Goal: Browse casually

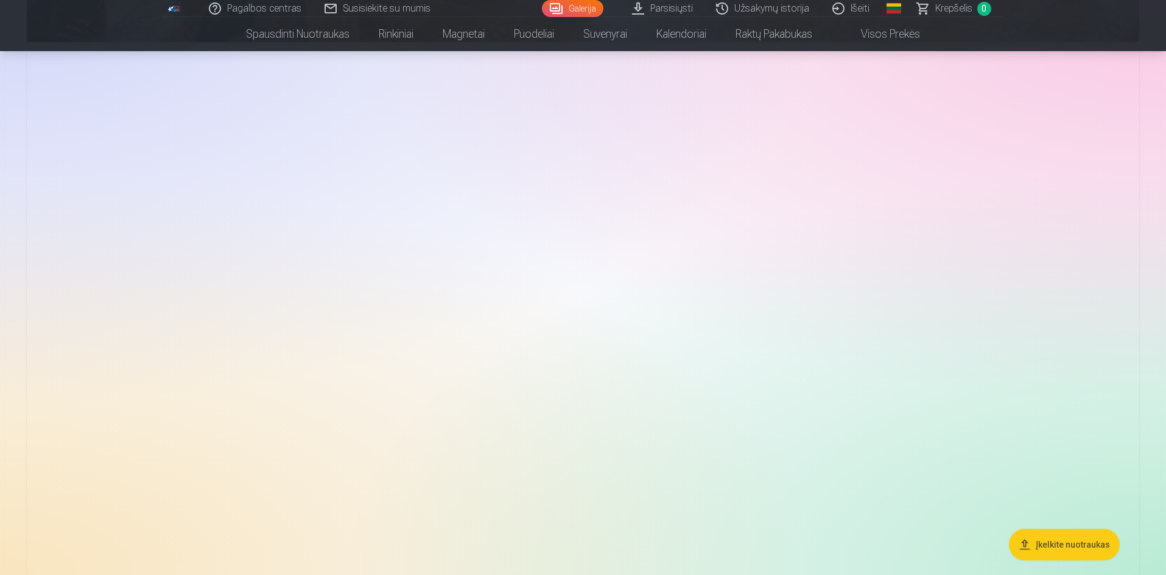
scroll to position [2314, 0]
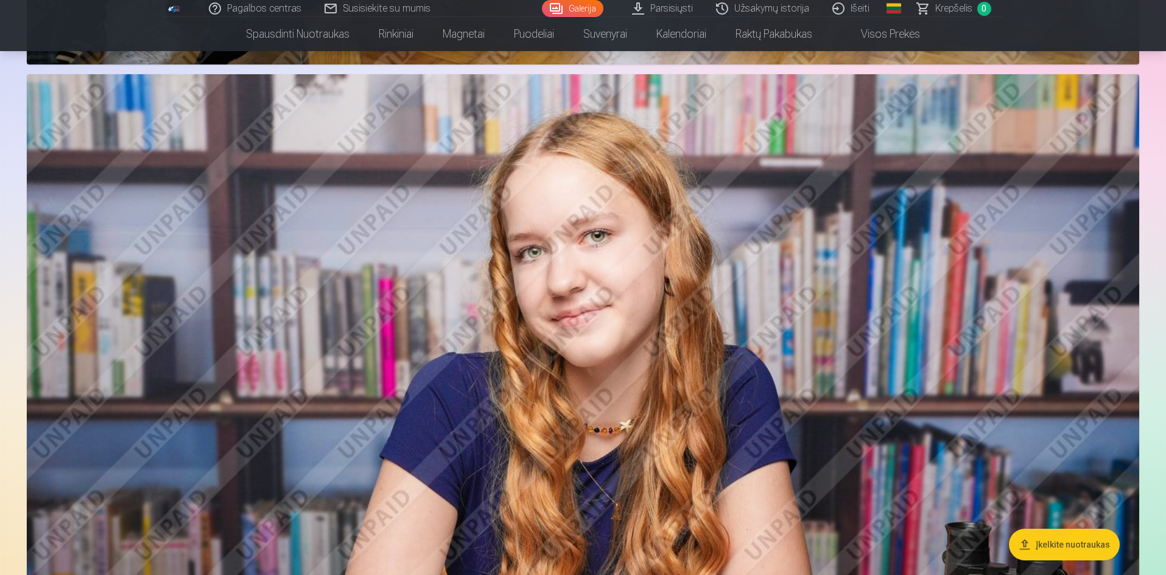
click at [597, 237] on img at bounding box center [583, 445] width 1112 height 742
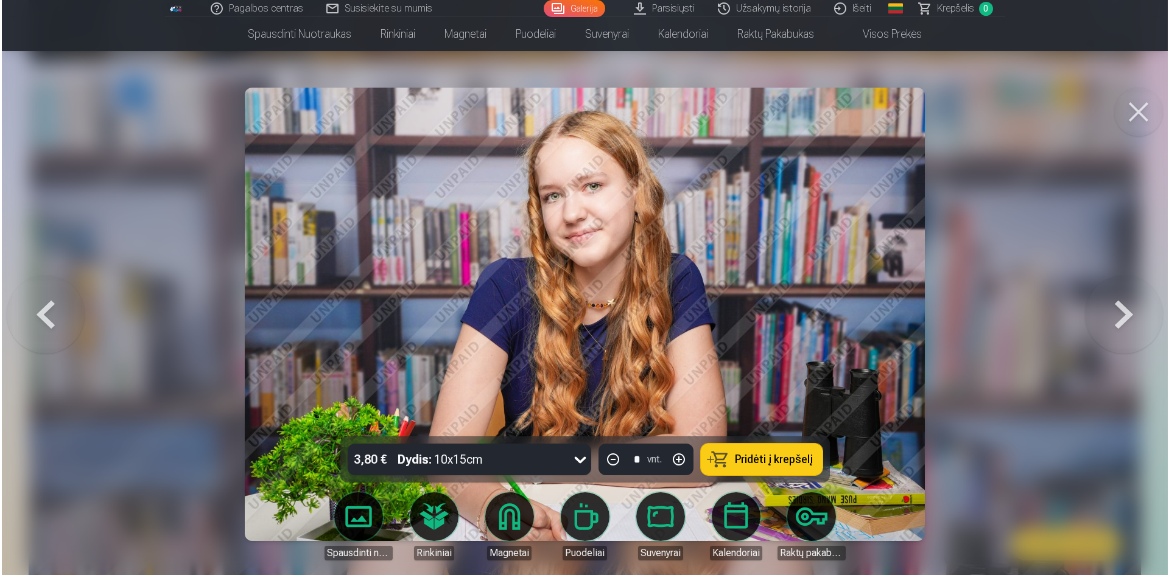
scroll to position [2318, 0]
click at [1150, 102] on button at bounding box center [1140, 112] width 49 height 49
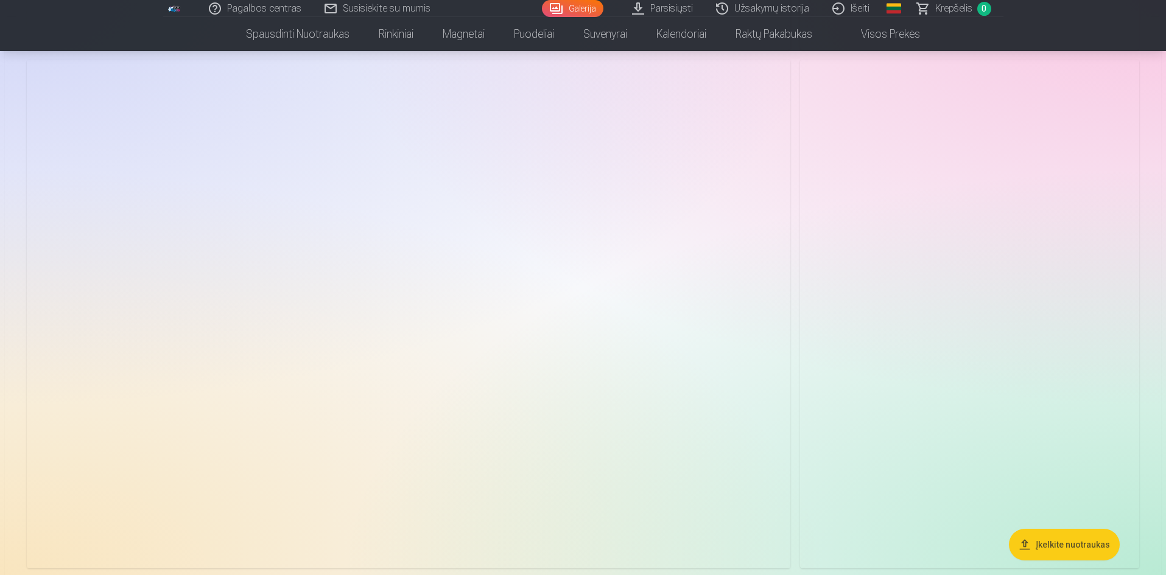
scroll to position [4384, 0]
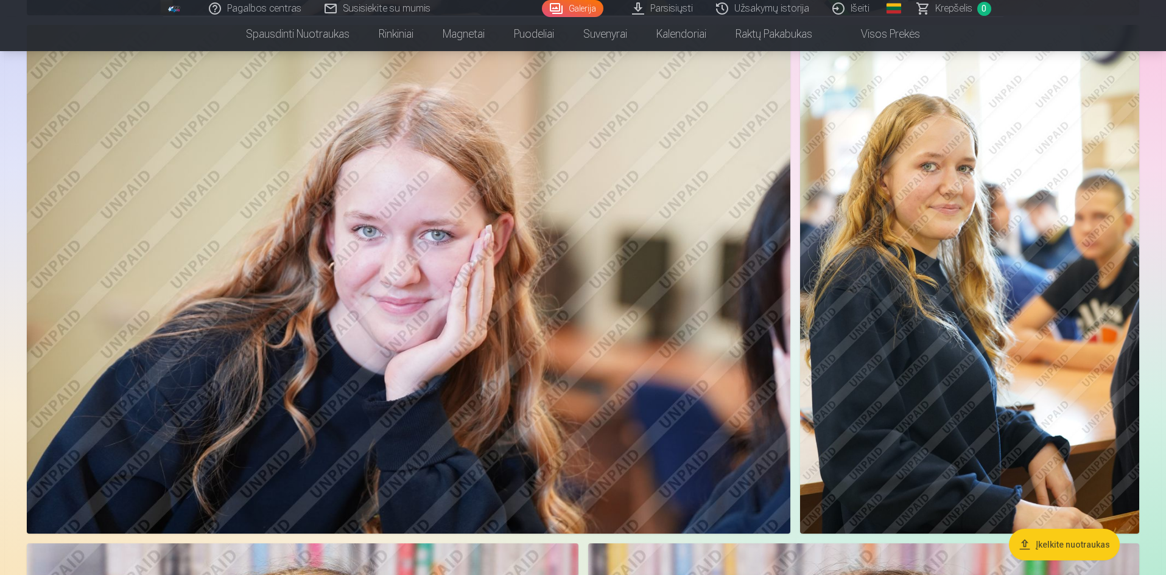
click at [910, 193] on img at bounding box center [969, 279] width 339 height 509
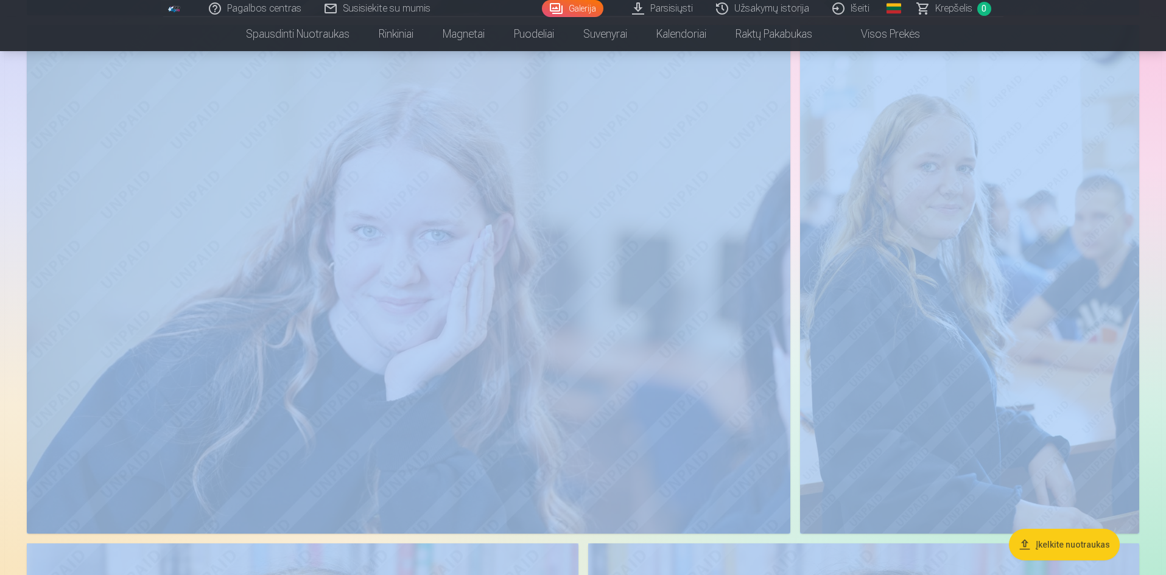
click at [909, 206] on img at bounding box center [969, 279] width 339 height 509
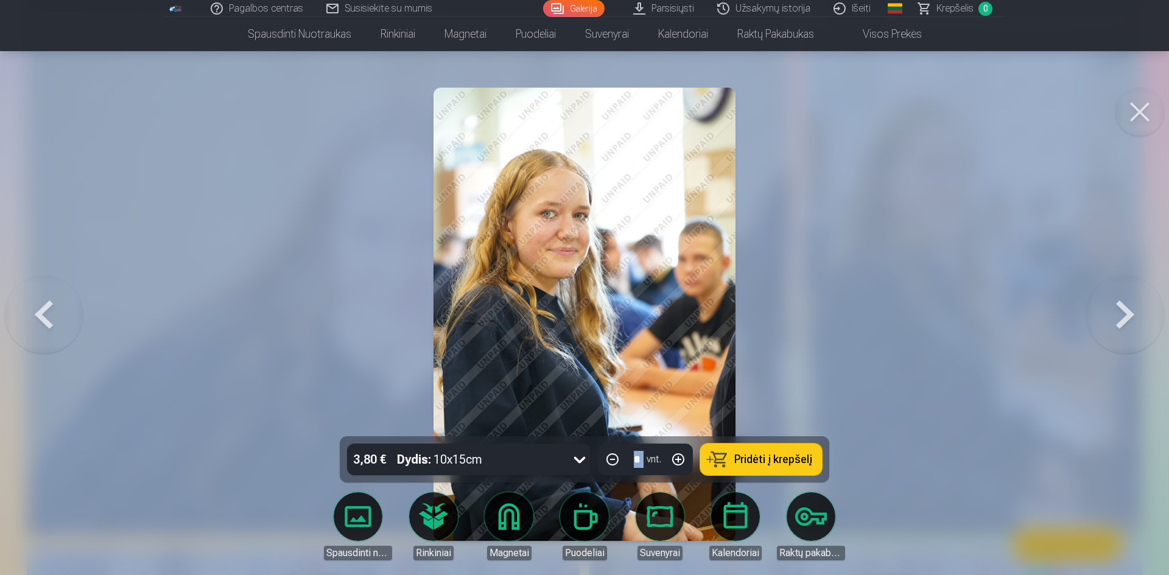
drag, startPoint x: 530, startPoint y: 231, endPoint x: 544, endPoint y: 216, distance: 20.3
click at [530, 231] on img at bounding box center [585, 315] width 302 height 454
click at [1140, 118] on button at bounding box center [1140, 112] width 49 height 49
